Goal: Complete application form

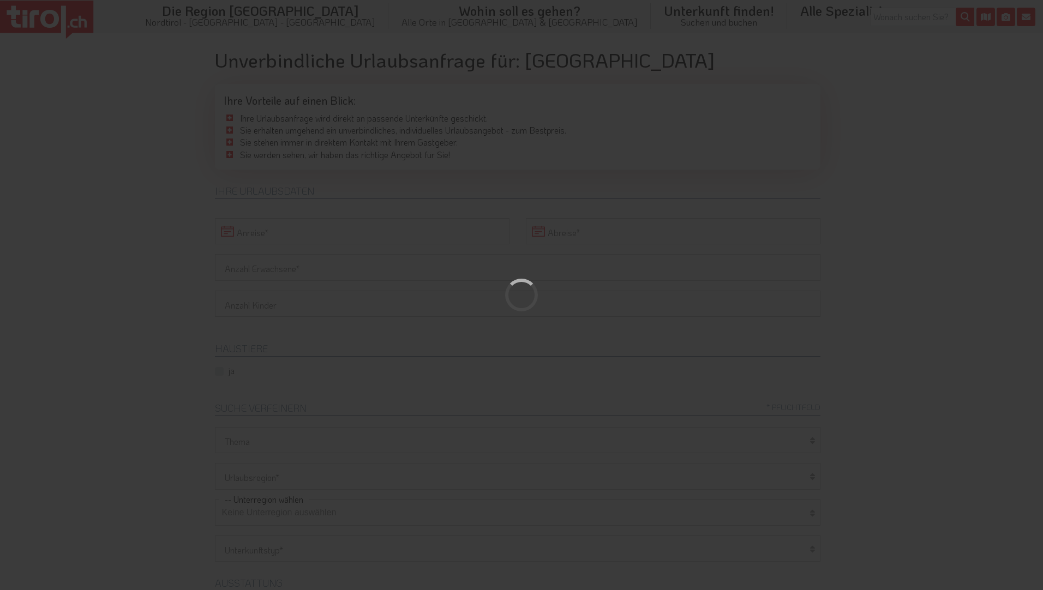
click at [237, 229] on div at bounding box center [521, 295] width 1043 height 590
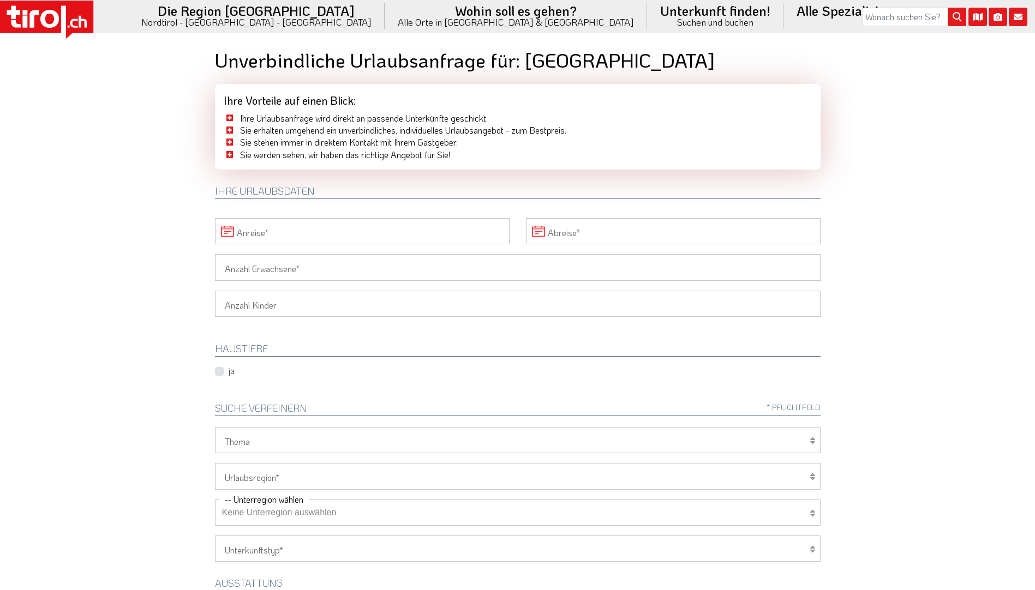
click at [403, 229] on input "Anreise" at bounding box center [362, 231] width 295 height 26
click at [397, 336] on span "15" at bounding box center [394, 334] width 21 height 21
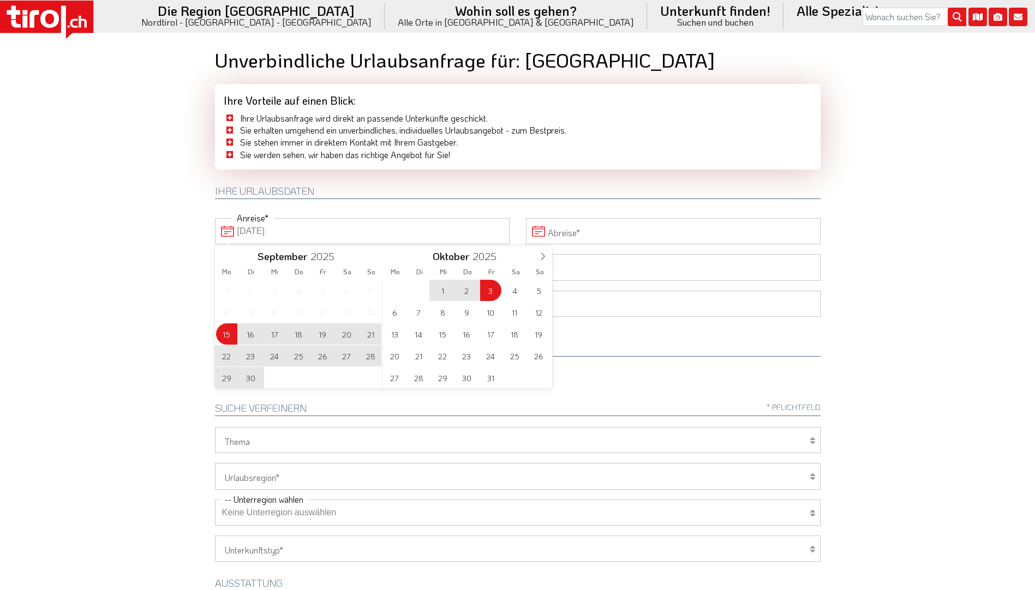
click at [598, 233] on input "Abreise" at bounding box center [673, 231] width 295 height 26
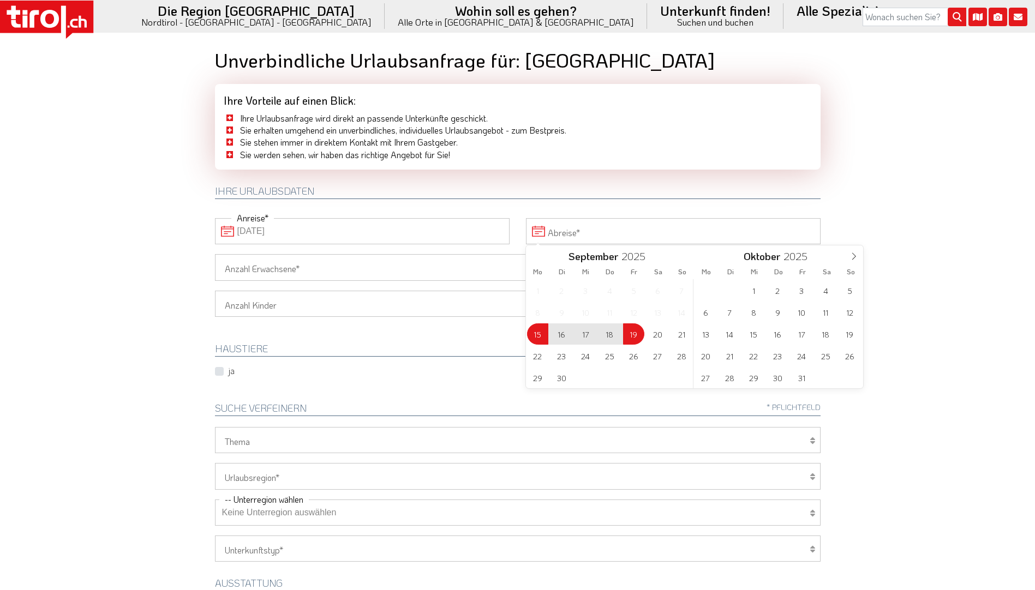
click at [630, 333] on span "19" at bounding box center [633, 334] width 21 height 21
type input "[DATE]"
click at [343, 273] on input "Anzahl Erwachsene" at bounding box center [518, 267] width 606 height 26
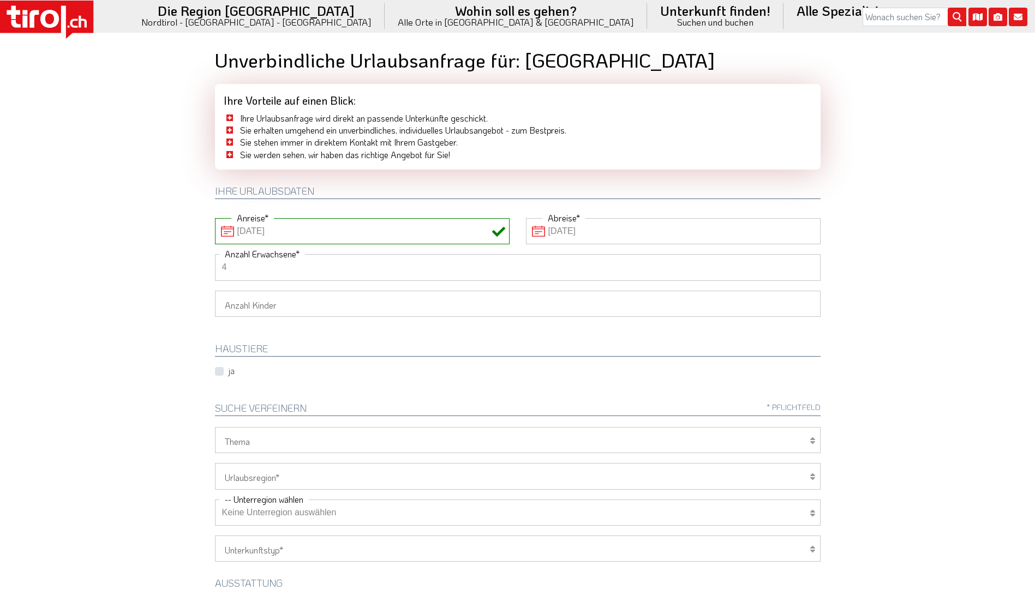
type input "4"
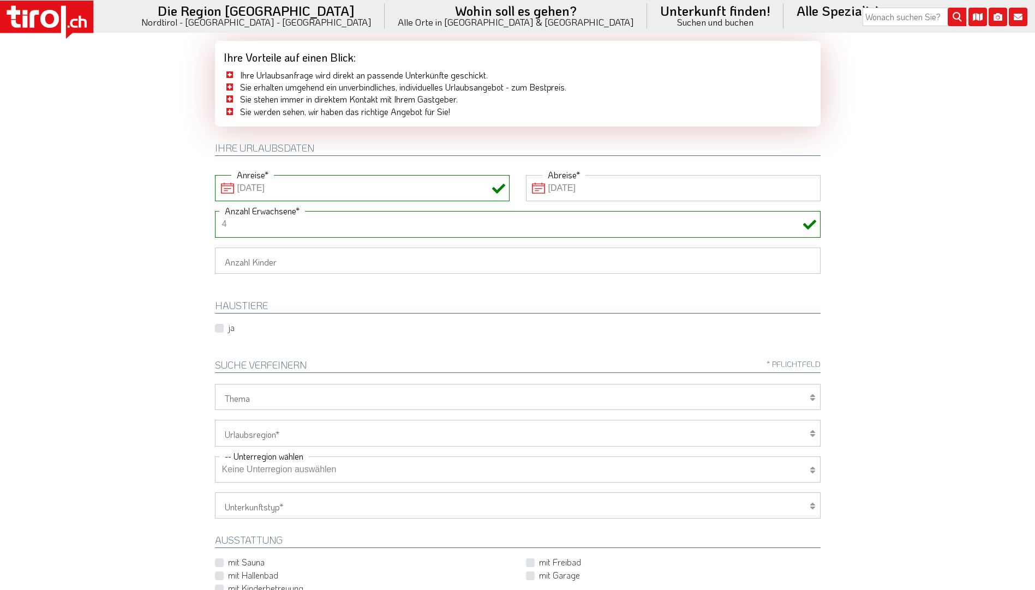
scroll to position [164, 0]
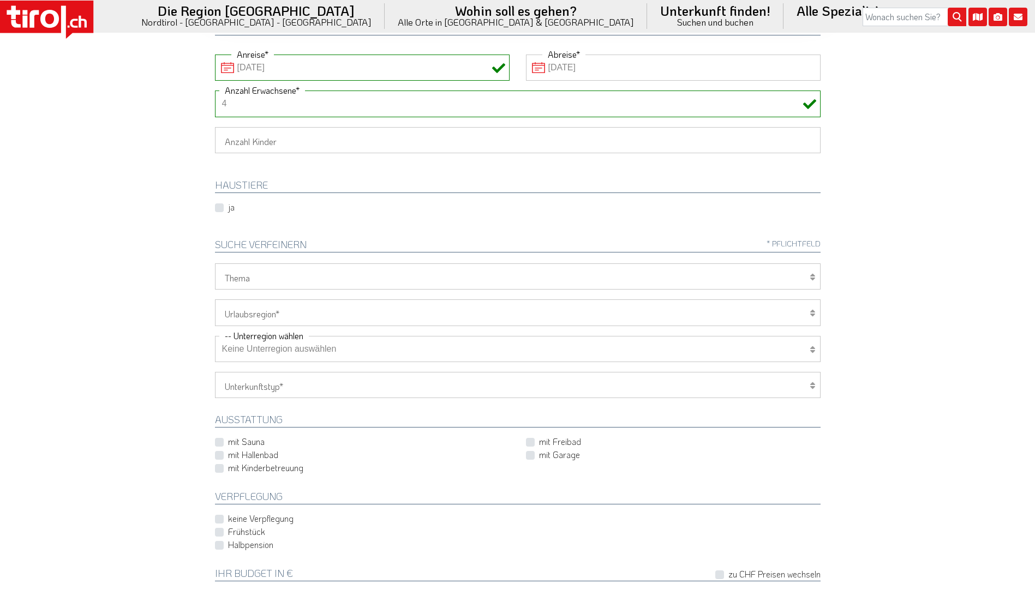
click at [811, 273] on icon at bounding box center [812, 277] width 5 height 9
click at [812, 280] on icon at bounding box center [812, 277] width 5 height 9
click at [811, 273] on icon at bounding box center [812, 277] width 5 height 9
click at [501, 276] on select "Wellness Mountainbiken/Radfahren Familie Wandern Sport Skifahren Motorrad Golf" at bounding box center [518, 277] width 606 height 26
select select "7398"
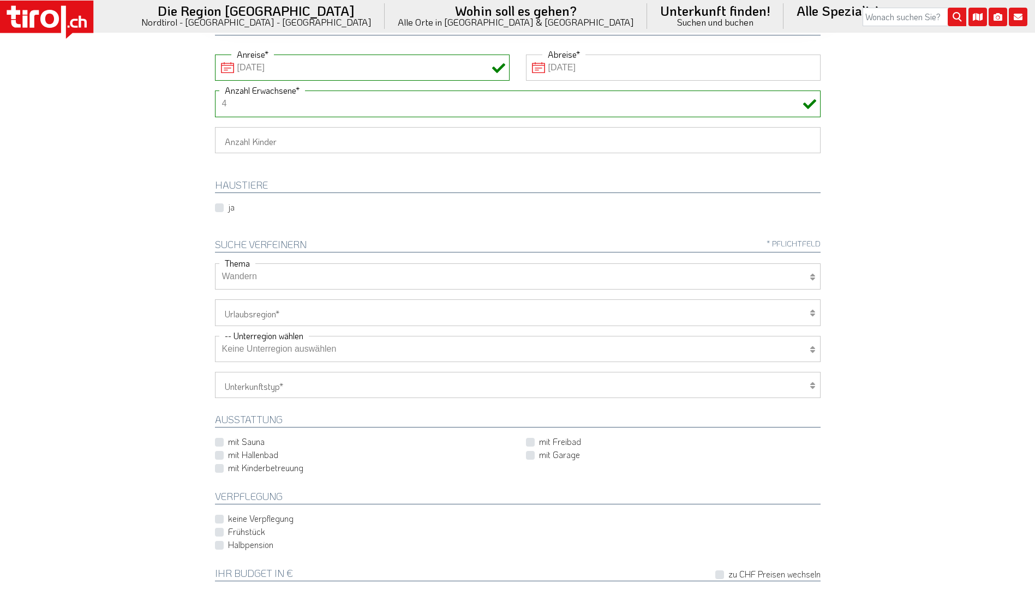
click at [215, 264] on select "Wellness Mountainbiken/Radfahren Familie Wandern Sport Skifahren Motorrad Golf" at bounding box center [518, 277] width 606 height 26
click at [811, 313] on icon at bounding box center [812, 313] width 5 height 9
click at [810, 309] on icon at bounding box center [812, 313] width 5 height 9
click at [325, 313] on select "[GEOGRAPHIC_DATA]/Nordtirol Osttirol [GEOGRAPHIC_DATA] Tirols Nachbarn" at bounding box center [518, 313] width 606 height 26
select select "7094"
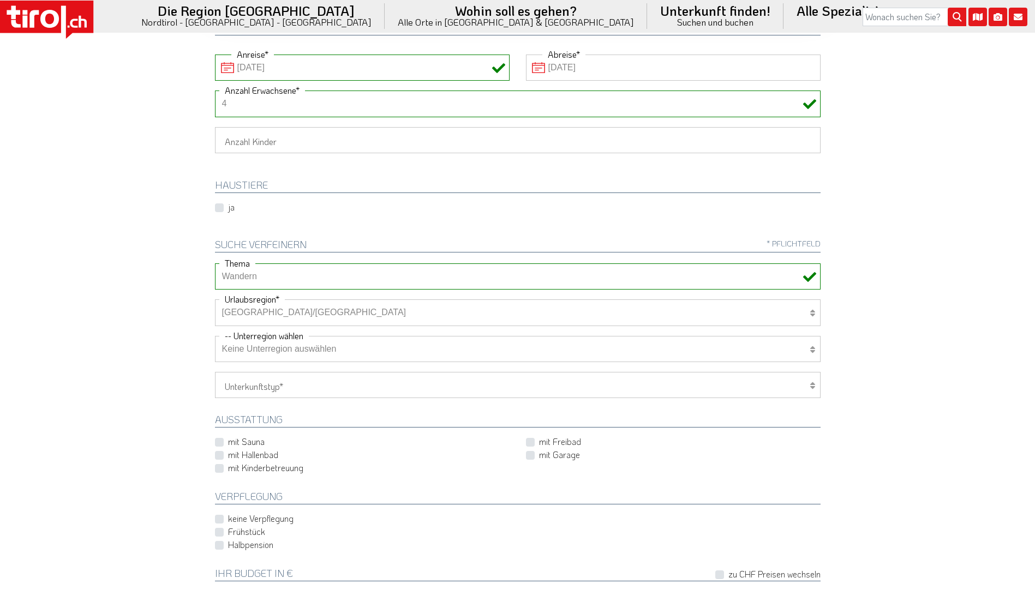
click at [215, 300] on select "[GEOGRAPHIC_DATA]/Nordtirol Osttirol [GEOGRAPHIC_DATA] Tirols Nachbarn" at bounding box center [518, 313] width 606 height 26
click at [810, 348] on icon at bounding box center [812, 349] width 5 height 9
click at [262, 296] on div "Wellness Mountainbiken/Radfahren Familie Wandern Sport Skifahren Motorrad Golf …" at bounding box center [518, 472] width 622 height 417
click at [290, 337] on select "Keine Unterregion auswählen Achensee Alpbachtal & Tiroler Seenland [GEOGRAPHIC_…" at bounding box center [518, 349] width 606 height 26
select select "7229"
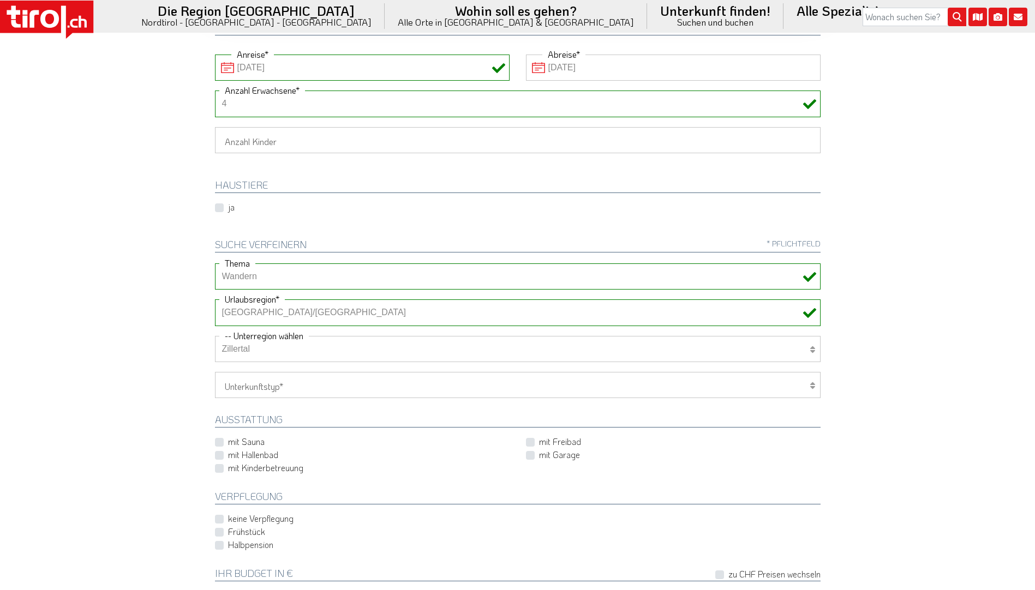
click at [215, 336] on select "Keine Unterregion auswählen Achensee Alpbachtal & Tiroler Seenland [GEOGRAPHIC_…" at bounding box center [518, 349] width 606 height 26
click at [813, 384] on icon at bounding box center [812, 385] width 5 height 9
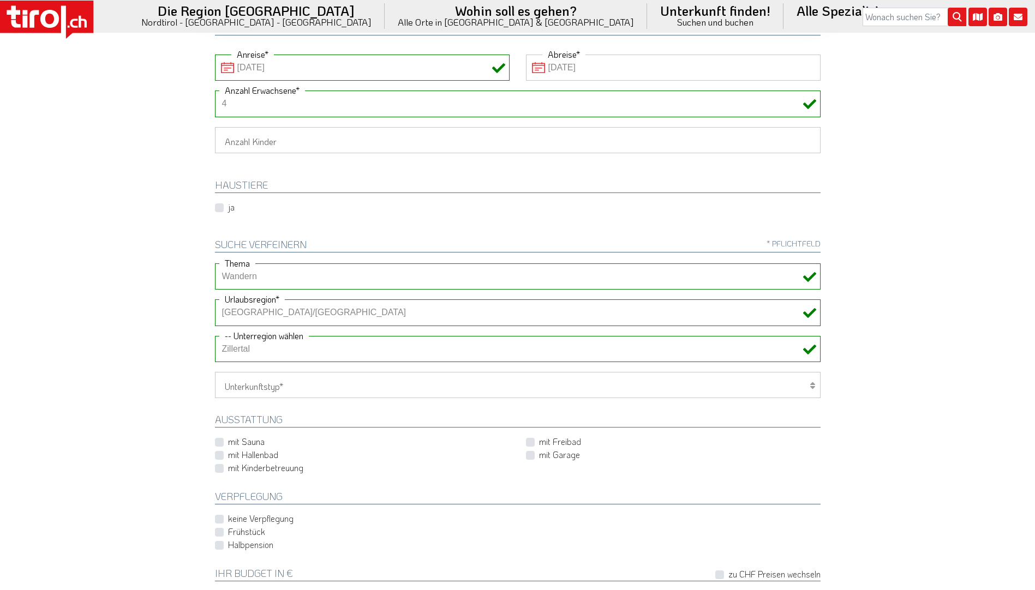
click at [265, 384] on select "Hotel 1-3 Sterne Hotel 4-5 Sterne Ferienwohnung Chalet/Ferienhaus Bauernhöfe" at bounding box center [518, 385] width 606 height 26
select select "1_1-3"
click at [215, 372] on select "Hotel 1-3 Sterne Hotel 4-5 Sterne Ferienwohnung Chalet/Ferienhaus Bauernhöfe" at bounding box center [518, 385] width 606 height 26
click at [228, 454] on label "mit Hallenbad" at bounding box center [253, 455] width 50 height 12
click at [219, 454] on input "mit Hallenbad" at bounding box center [364, 455] width 295 height 7
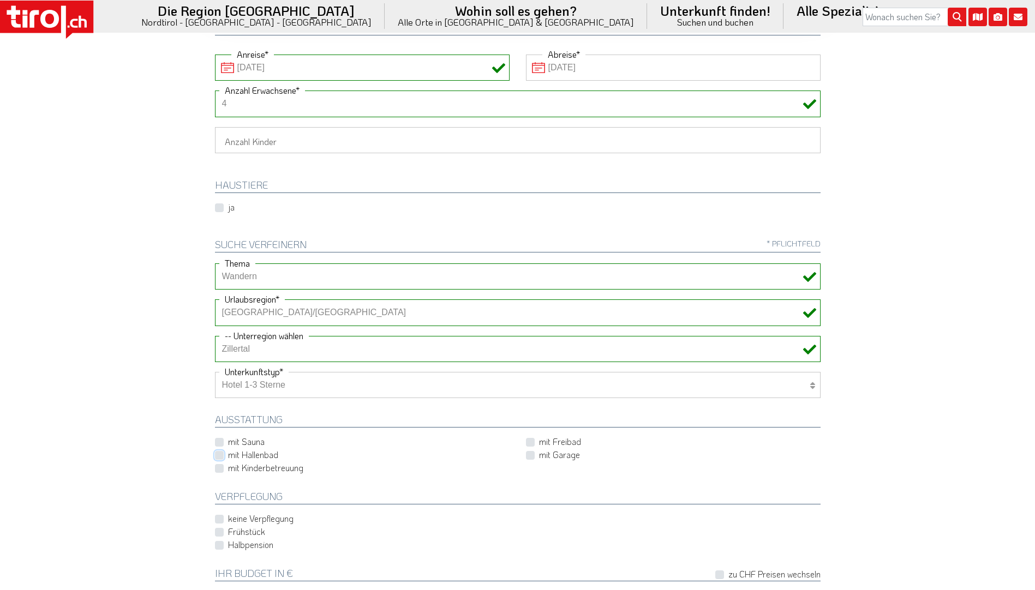
checkbox input "true"
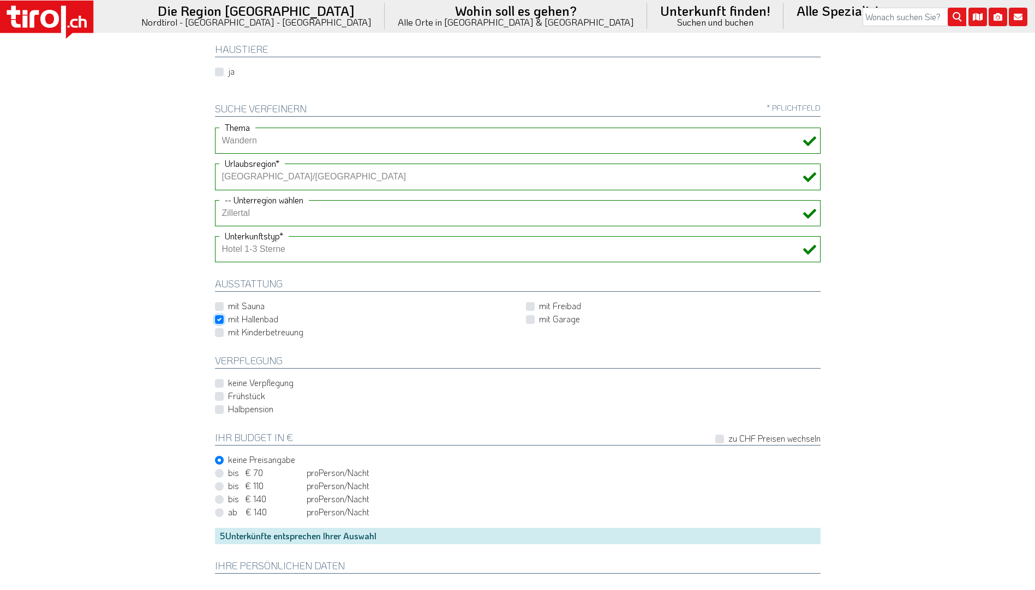
scroll to position [327, 0]
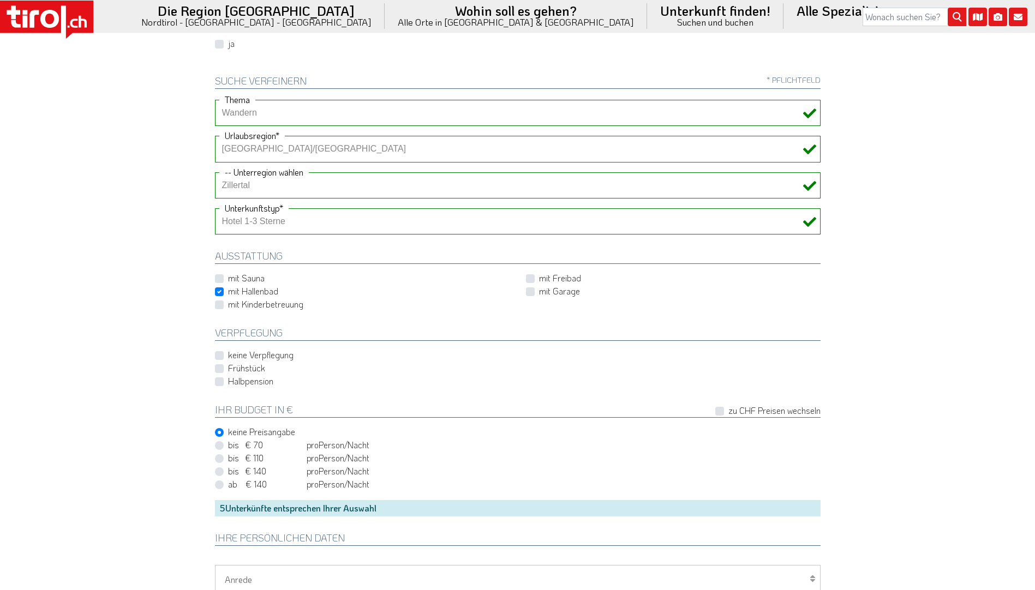
click at [228, 380] on label "Halbpension" at bounding box center [250, 381] width 45 height 12
click at [221, 380] on input "Halbpension" at bounding box center [520, 381] width 606 height 7
checkbox input "true"
click at [228, 456] on label "bis € 110 bis CHF 103 pro Person Einheit /Nacht" at bounding box center [298, 458] width 141 height 12
click at [220, 456] on input "bis € 110 bis CHF 103 pro Person Einheit /Nacht" at bounding box center [520, 457] width 606 height 7
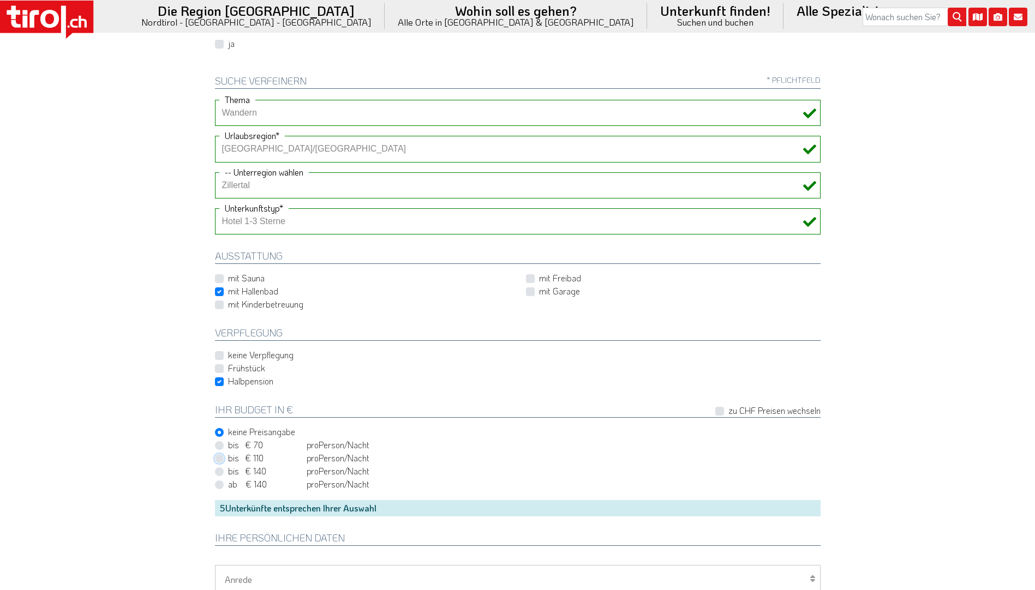
radio input "true"
click at [228, 432] on label "keine Preisangabe" at bounding box center [261, 432] width 67 height 12
click at [220, 432] on input "keine Preisangabe" at bounding box center [520, 431] width 606 height 7
radio input "true"
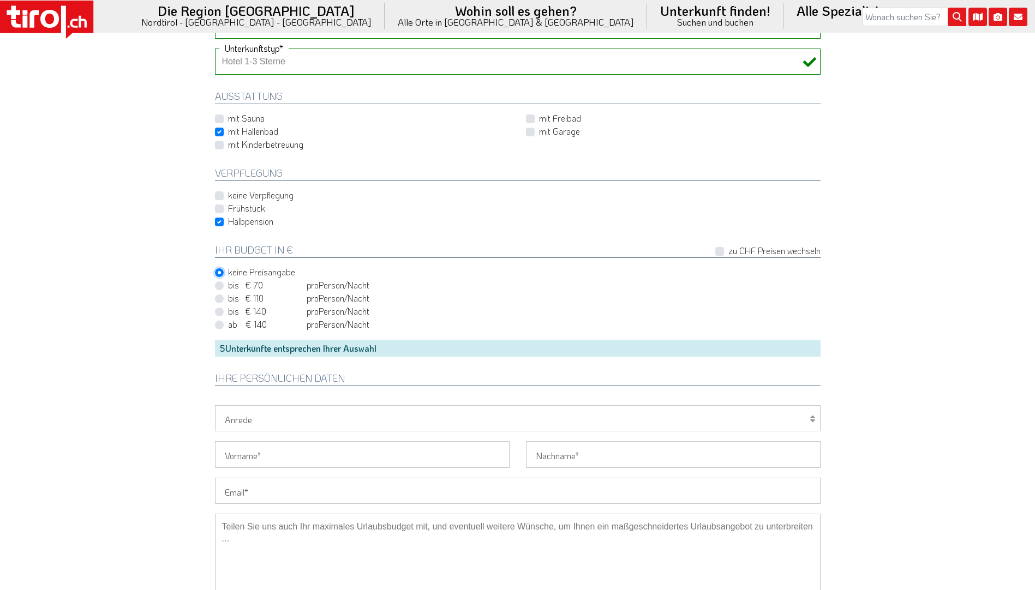
scroll to position [546, 0]
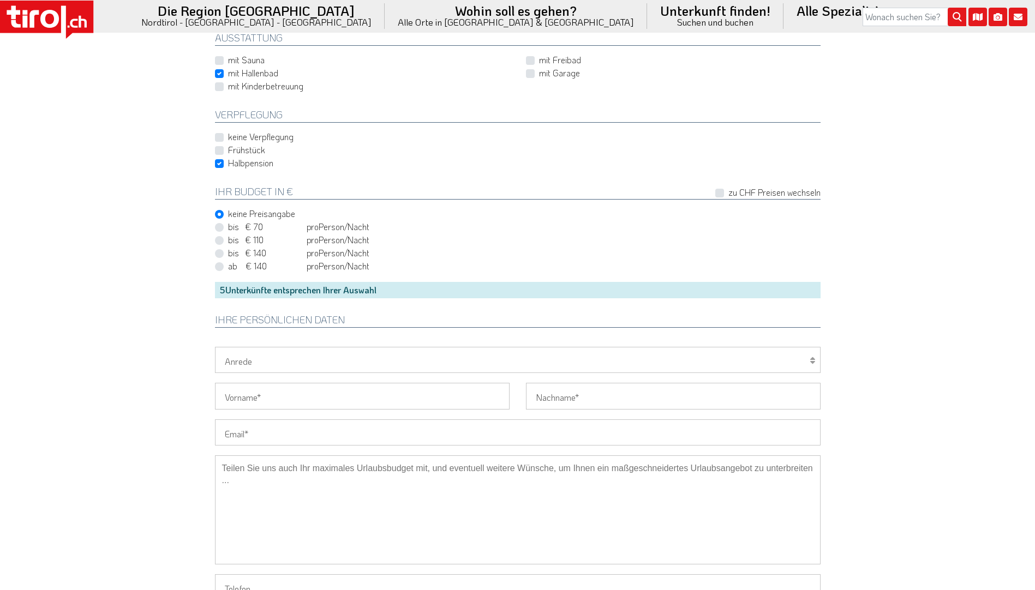
click at [347, 361] on select "Herr Frau Familie" at bounding box center [518, 360] width 606 height 26
select select "Herr"
click at [215, 347] on select "Herr Frau Familie" at bounding box center [518, 360] width 606 height 26
click at [275, 399] on input "Vorname" at bounding box center [362, 396] width 295 height 26
type input "[PERSON_NAME]"
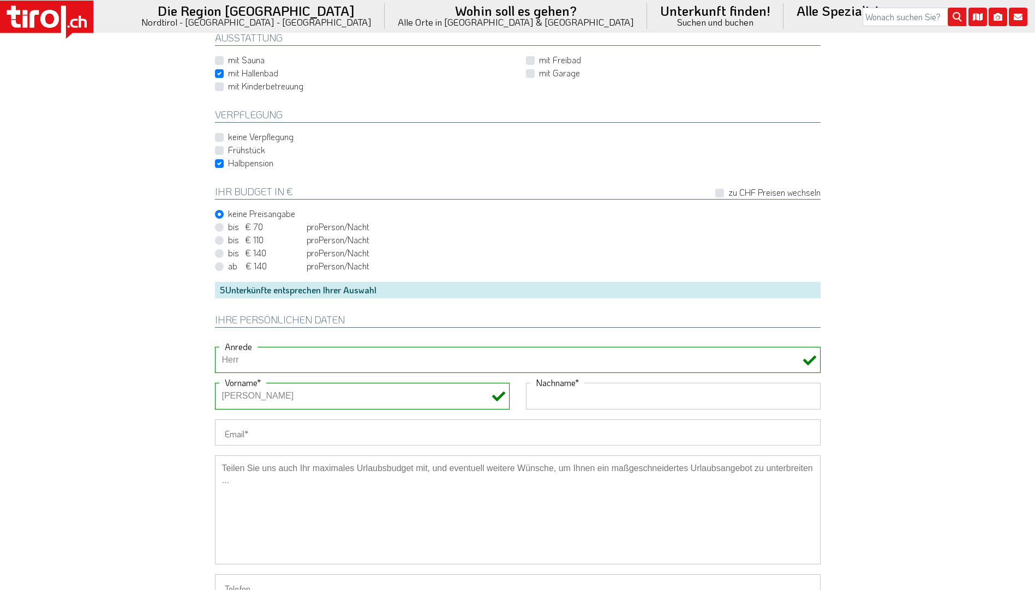
click at [611, 399] on input "Nachname" at bounding box center [673, 396] width 295 height 26
type input "Bigger"
click at [274, 431] on input "Email" at bounding box center [518, 433] width 606 height 26
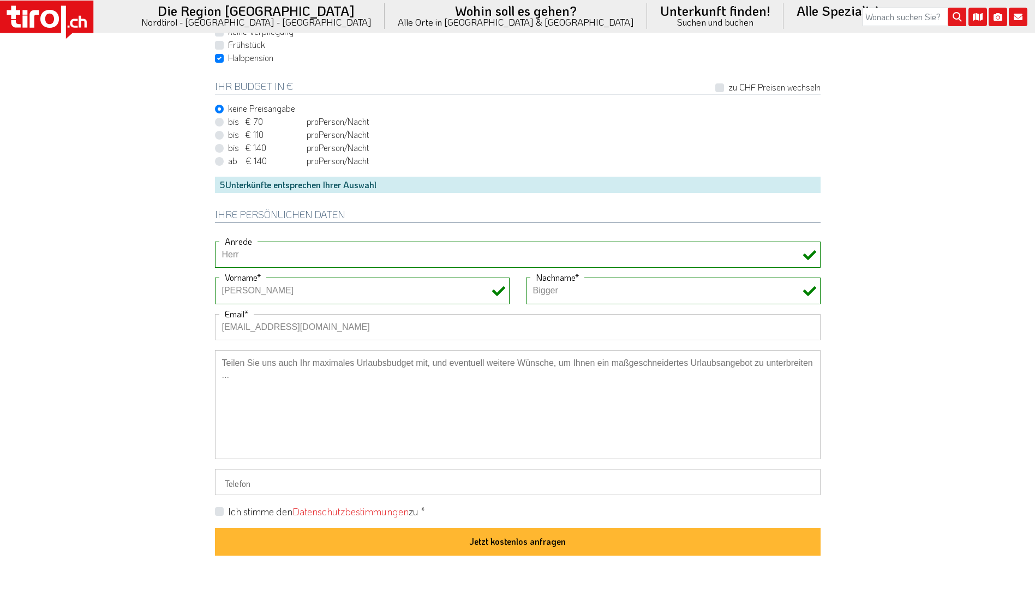
scroll to position [709, 0]
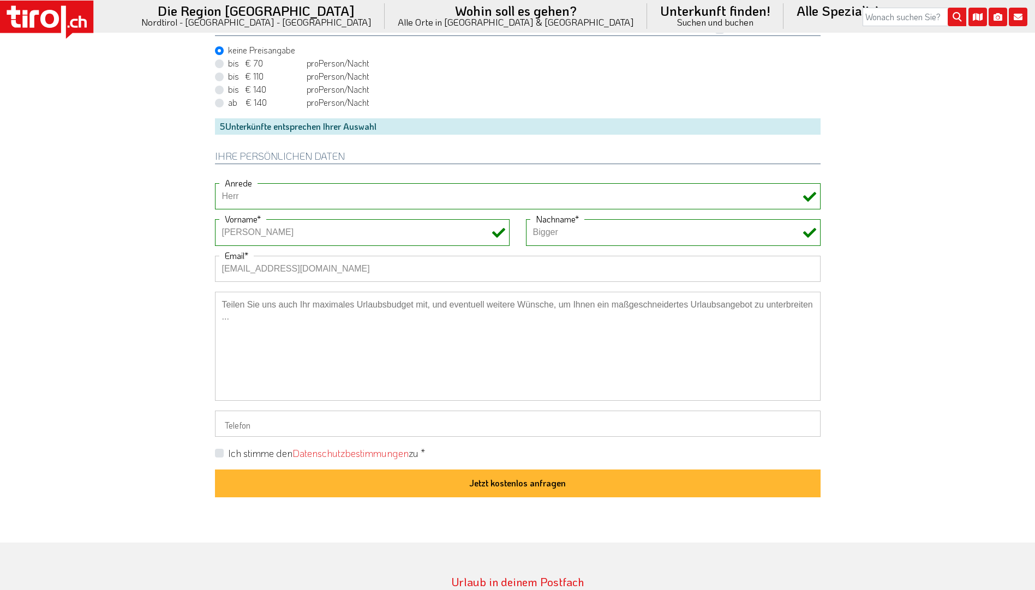
type input "[EMAIL_ADDRESS][DOMAIN_NAME]"
click at [228, 454] on label "Ich stimme den Datenschutzbestimmungen zu *" at bounding box center [326, 454] width 197 height 14
click at [218, 454] on input "Ich stimme den Datenschutzbestimmungen zu *" at bounding box center [520, 453] width 606 height 7
checkbox input "true"
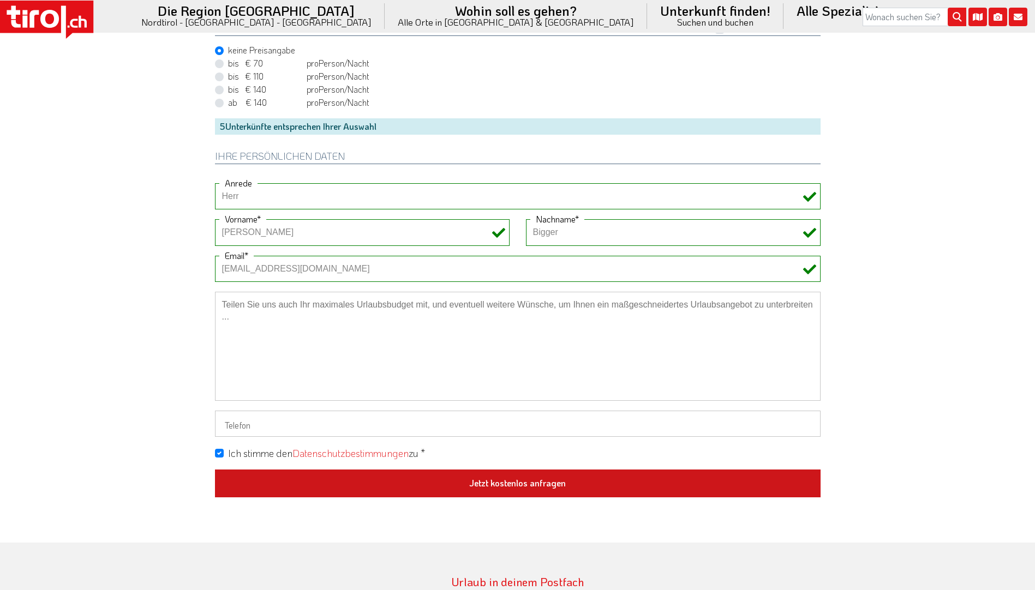
click at [514, 483] on button "Jetzt kostenlos anfragen" at bounding box center [518, 484] width 606 height 28
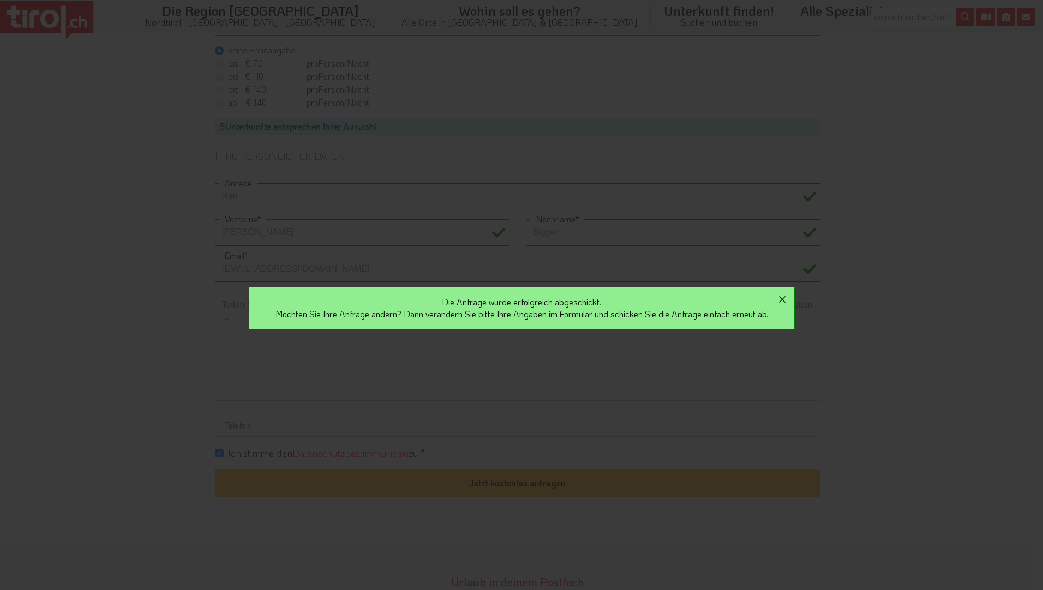
click at [788, 297] on icon "button" at bounding box center [782, 299] width 13 height 13
